Goal: Task Accomplishment & Management: Manage account settings

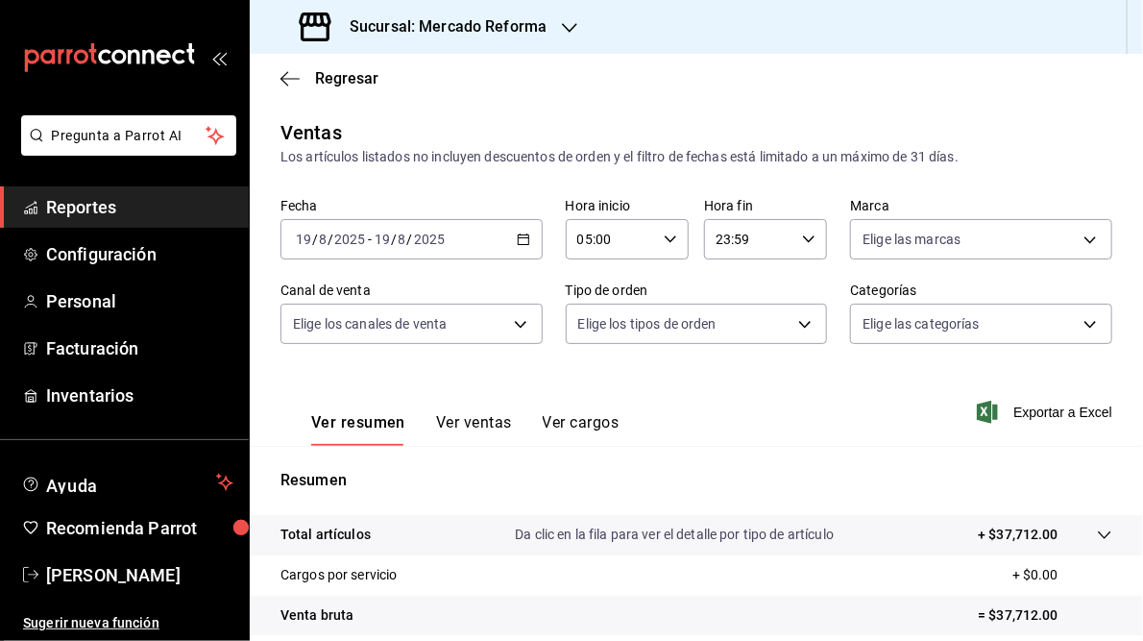
scroll to position [279, 0]
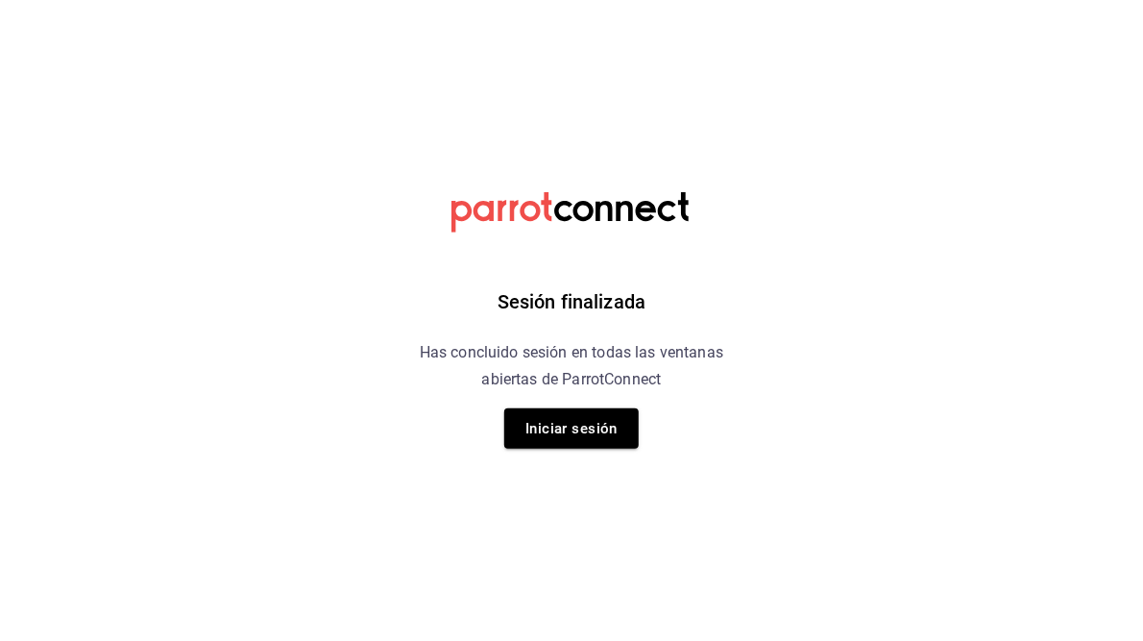
drag, startPoint x: 569, startPoint y: 428, endPoint x: 900, endPoint y: 461, distance: 332.9
click at [572, 428] on button "Iniciar sesión" at bounding box center [571, 428] width 134 height 40
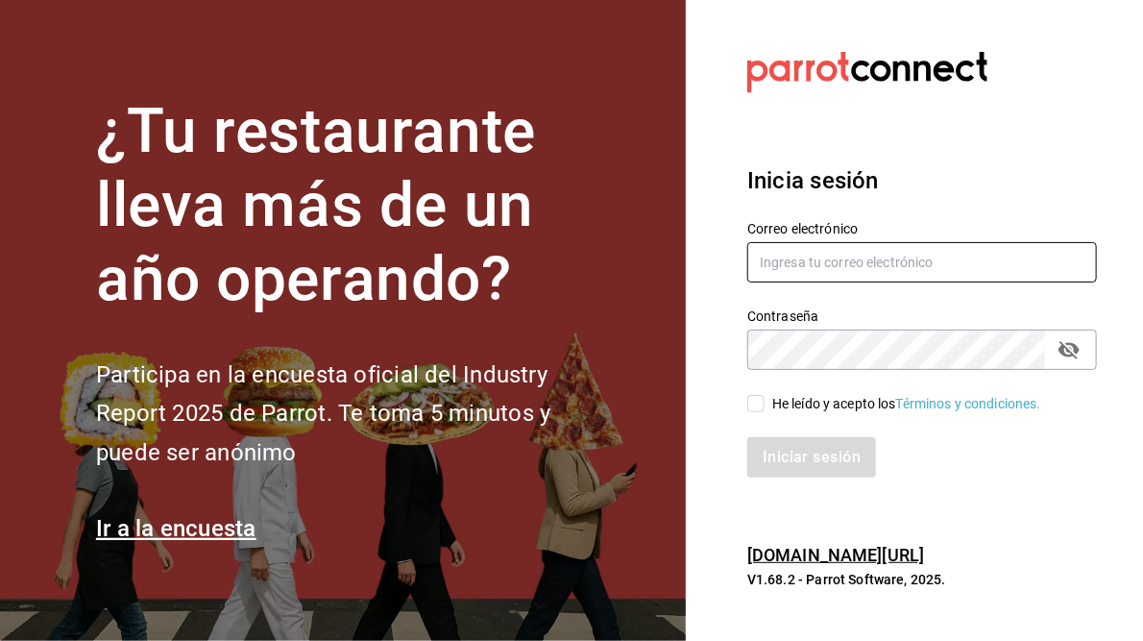
type input "[PERSON_NAME][EMAIL_ADDRESS][PERSON_NAME][DOMAIN_NAME]"
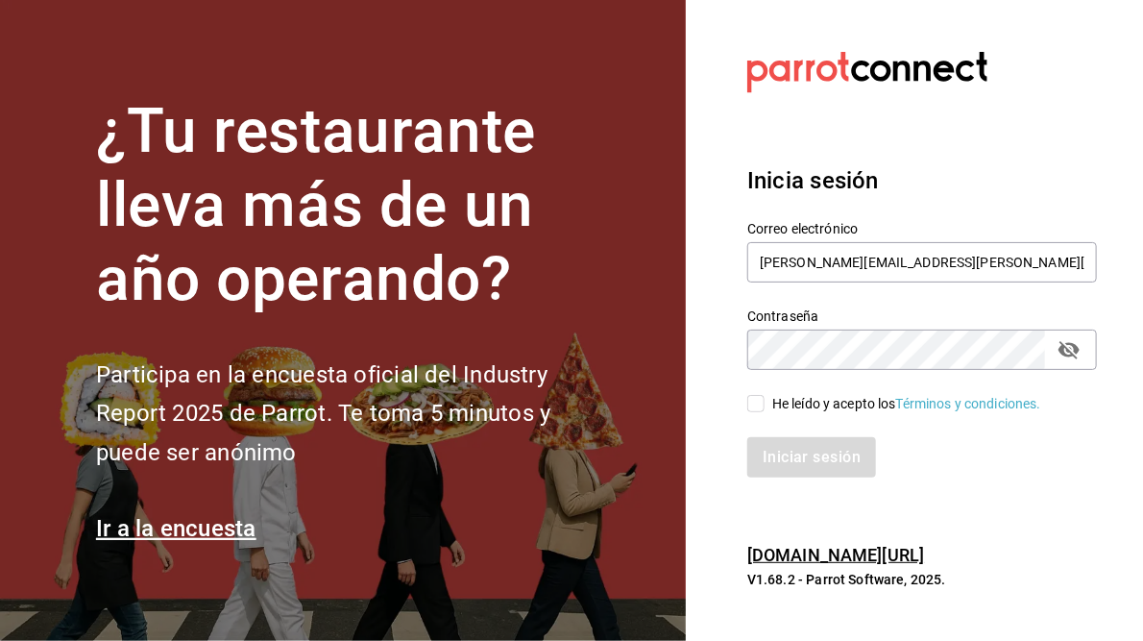
click at [760, 401] on input "He leído y acepto los Términos y condiciones." at bounding box center [755, 403] width 17 height 17
checkbox input "true"
click at [812, 461] on button "Iniciar sesión" at bounding box center [812, 457] width 131 height 40
